Goal: Information Seeking & Learning: Learn about a topic

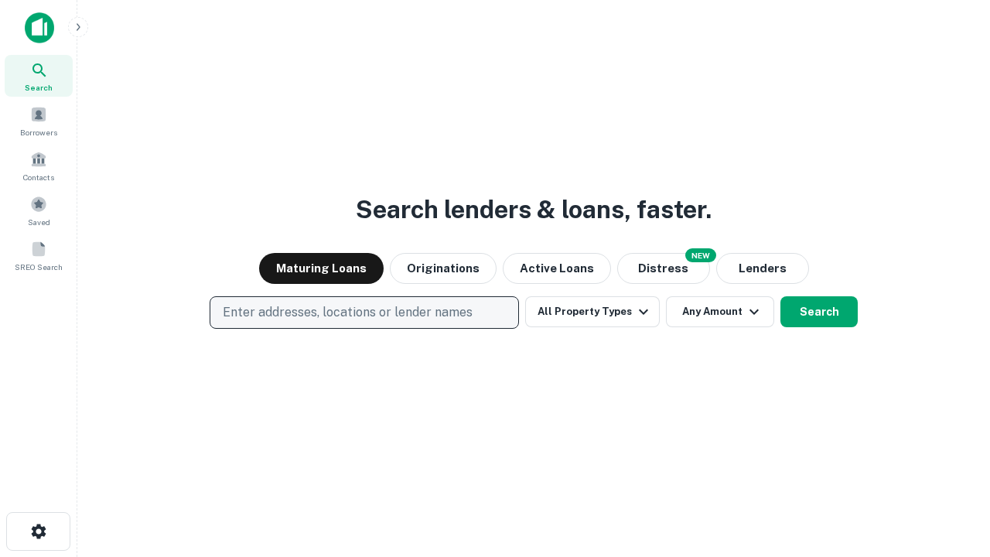
click at [364, 313] on p "Enter addresses, locations or lender names" at bounding box center [348, 312] width 250 height 19
type input "**********"
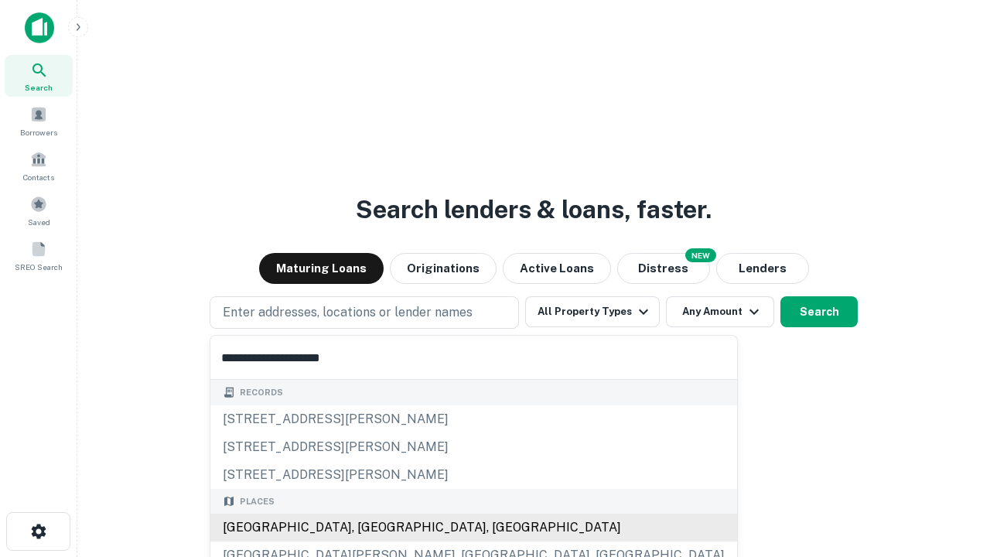
click at [370, 528] on div "[GEOGRAPHIC_DATA], [GEOGRAPHIC_DATA], [GEOGRAPHIC_DATA]" at bounding box center [473, 528] width 527 height 28
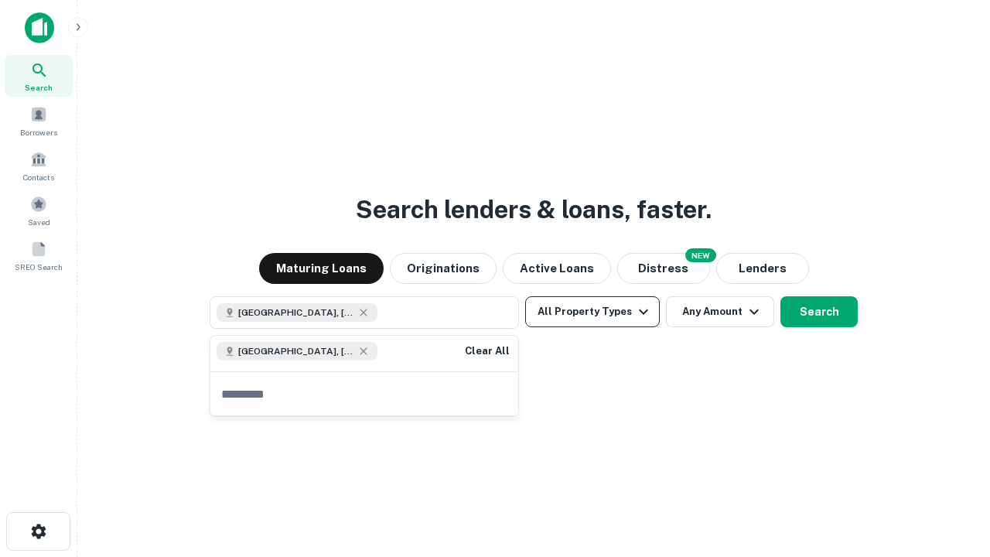
click at [593, 312] on button "All Property Types" at bounding box center [592, 311] width 135 height 31
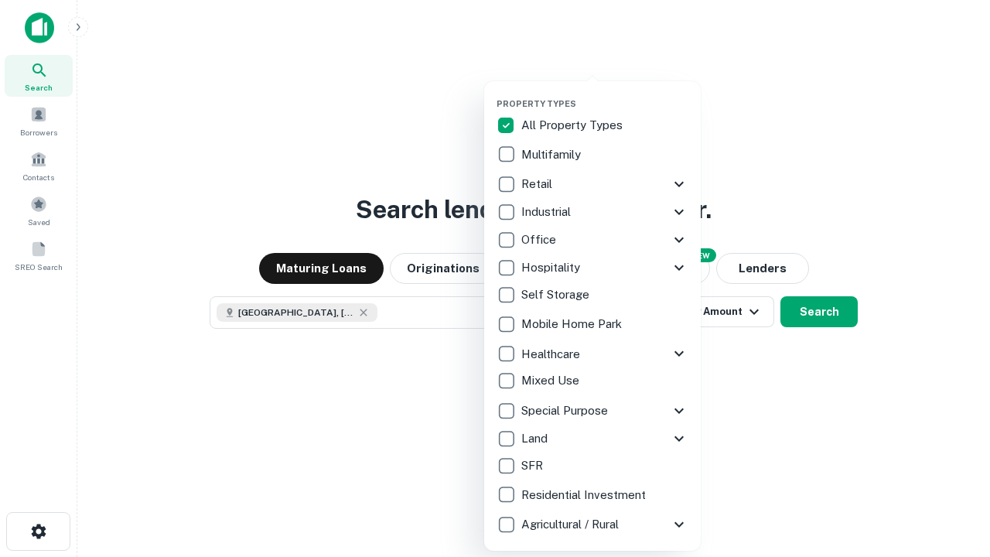
click at [605, 94] on button "button" at bounding box center [605, 94] width 217 height 1
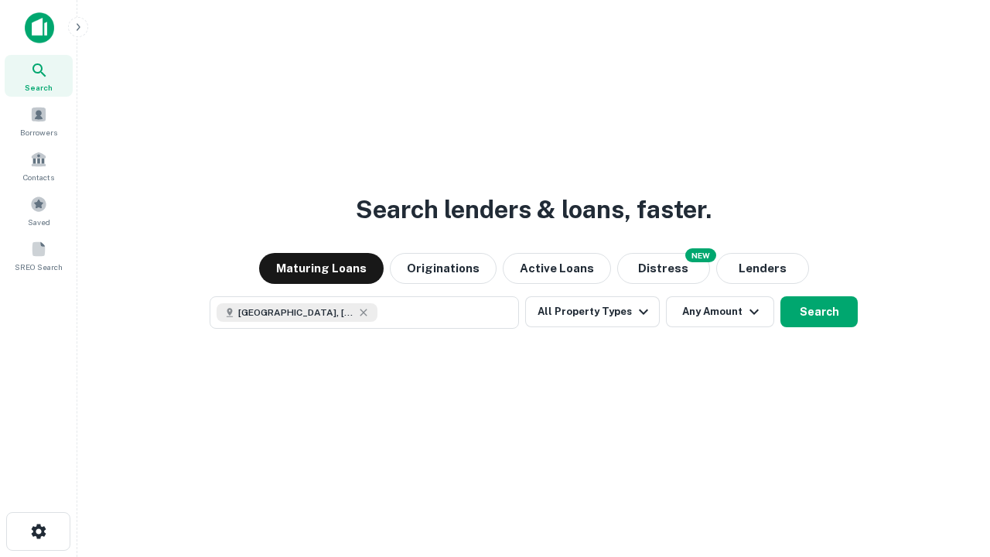
scroll to position [25, 0]
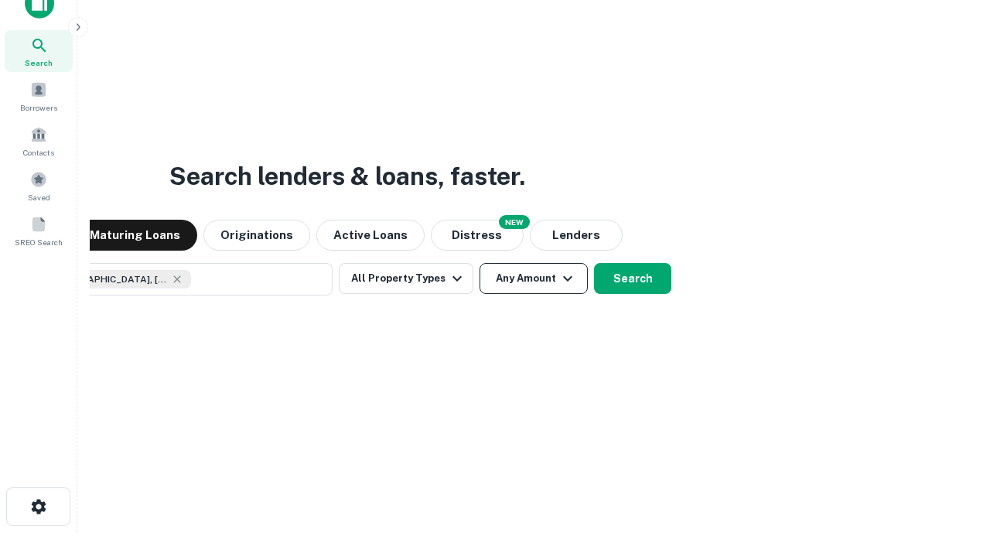
click at [480, 263] on button "Any Amount" at bounding box center [534, 278] width 108 height 31
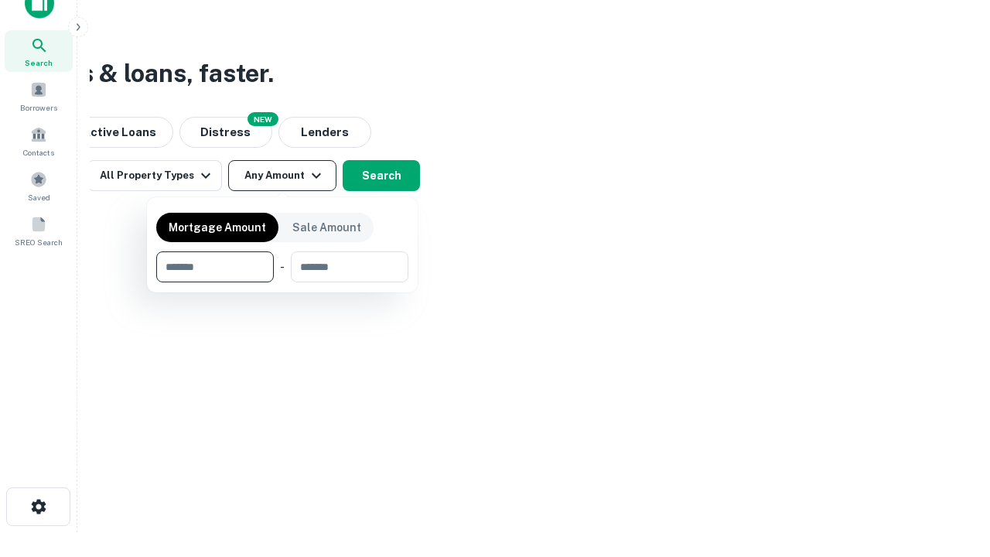
type input "*******"
click at [282, 282] on button "button" at bounding box center [282, 282] width 252 height 1
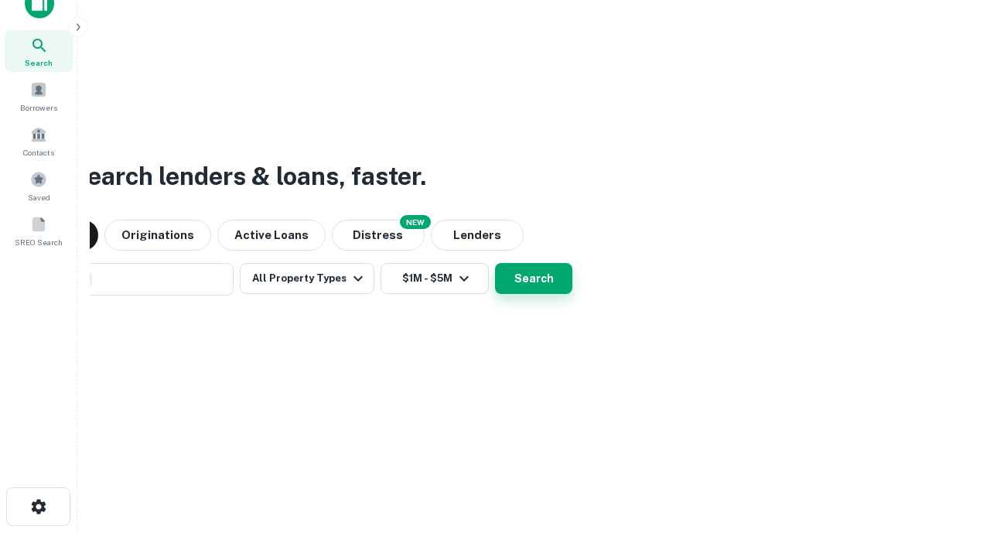
click at [495, 263] on button "Search" at bounding box center [533, 278] width 77 height 31
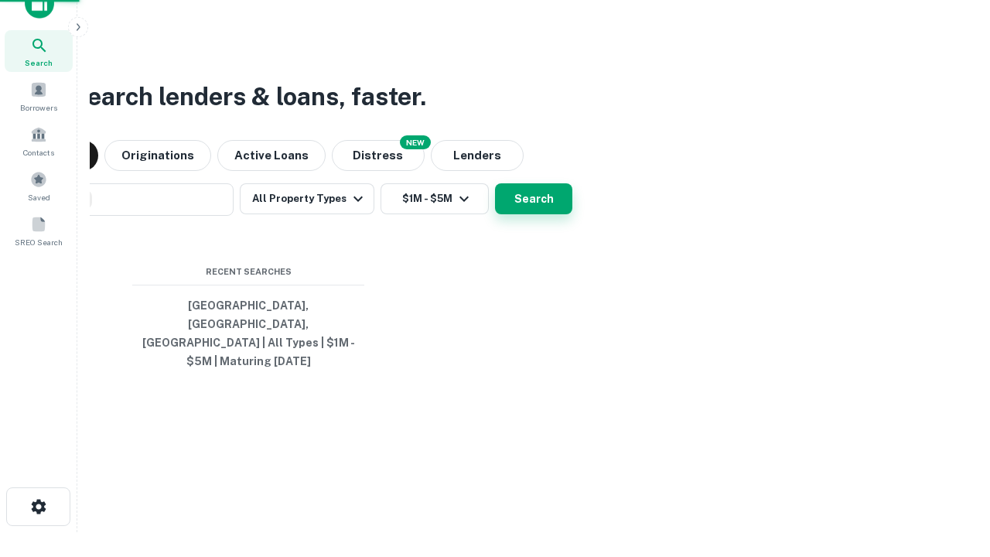
scroll to position [50, 438]
